Goal: Navigation & Orientation: Understand site structure

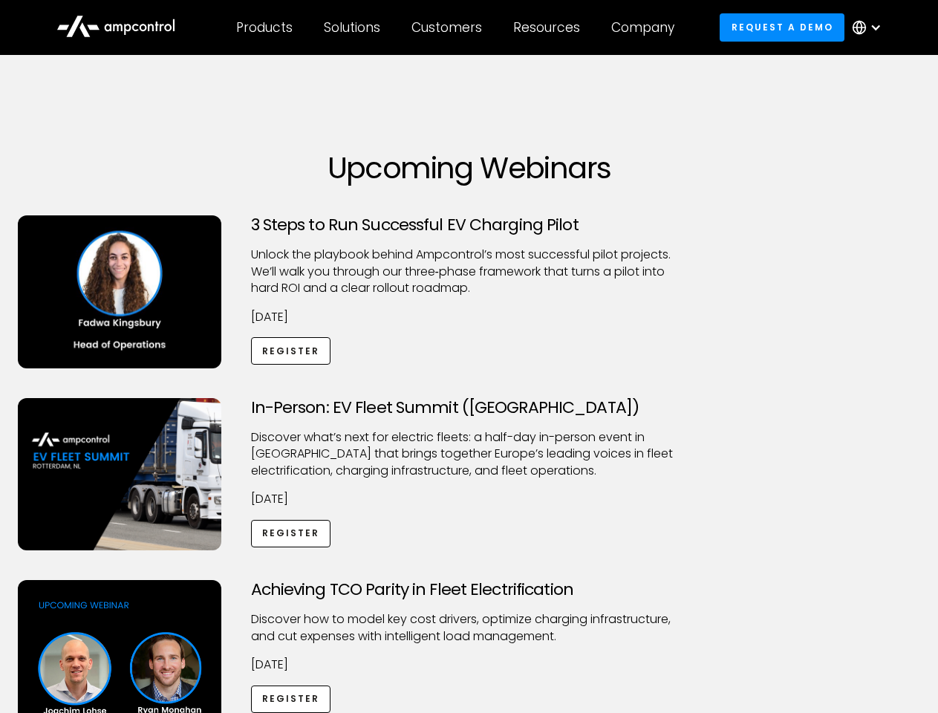
click at [457, 27] on div "Customers" at bounding box center [446, 27] width 71 height 16
click at [264, 27] on div "Products" at bounding box center [264, 27] width 56 height 16
click at [353, 27] on div "Solutions" at bounding box center [352, 27] width 56 height 16
click at [449, 27] on div "Customers" at bounding box center [446, 27] width 71 height 16
click at [549, 27] on div "Resources" at bounding box center [546, 27] width 67 height 16
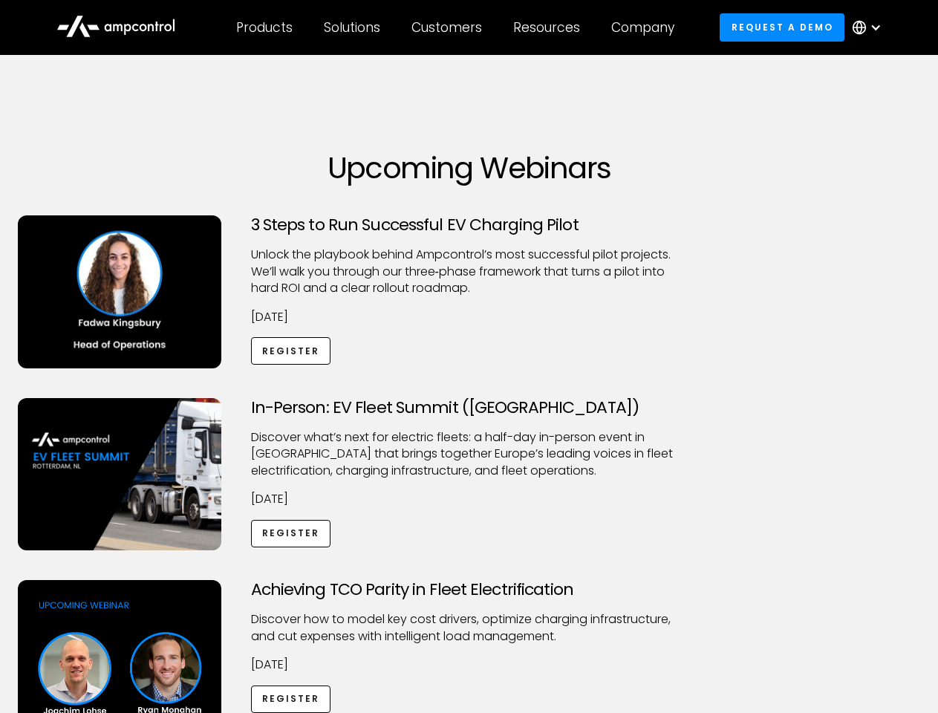
click at [647, 27] on div "Company" at bounding box center [642, 27] width 63 height 16
click at [870, 27] on div at bounding box center [875, 28] width 12 height 12
